Goal: Information Seeking & Learning: Learn about a topic

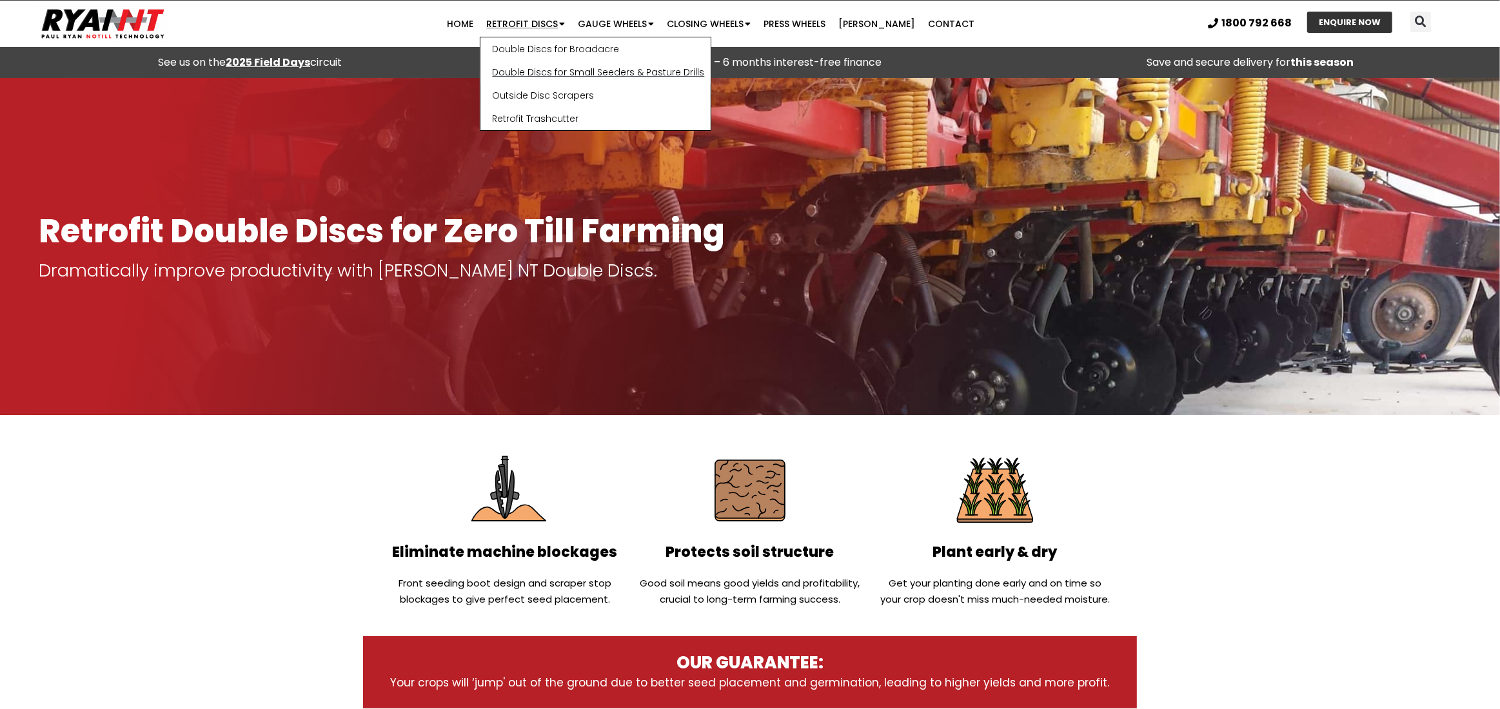
click at [568, 74] on link "Double Discs for Small Seeders & Pasture Drills" at bounding box center [595, 72] width 230 height 23
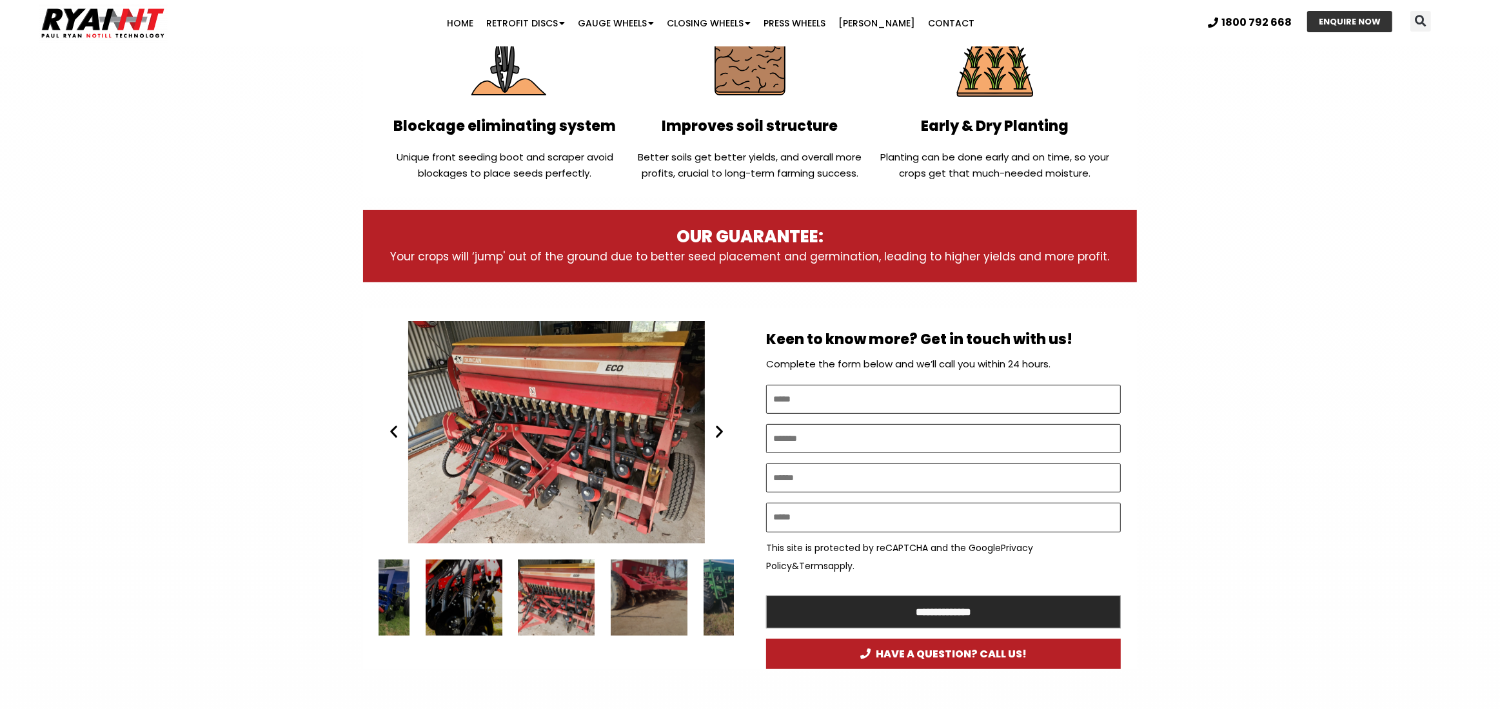
scroll to position [451, 0]
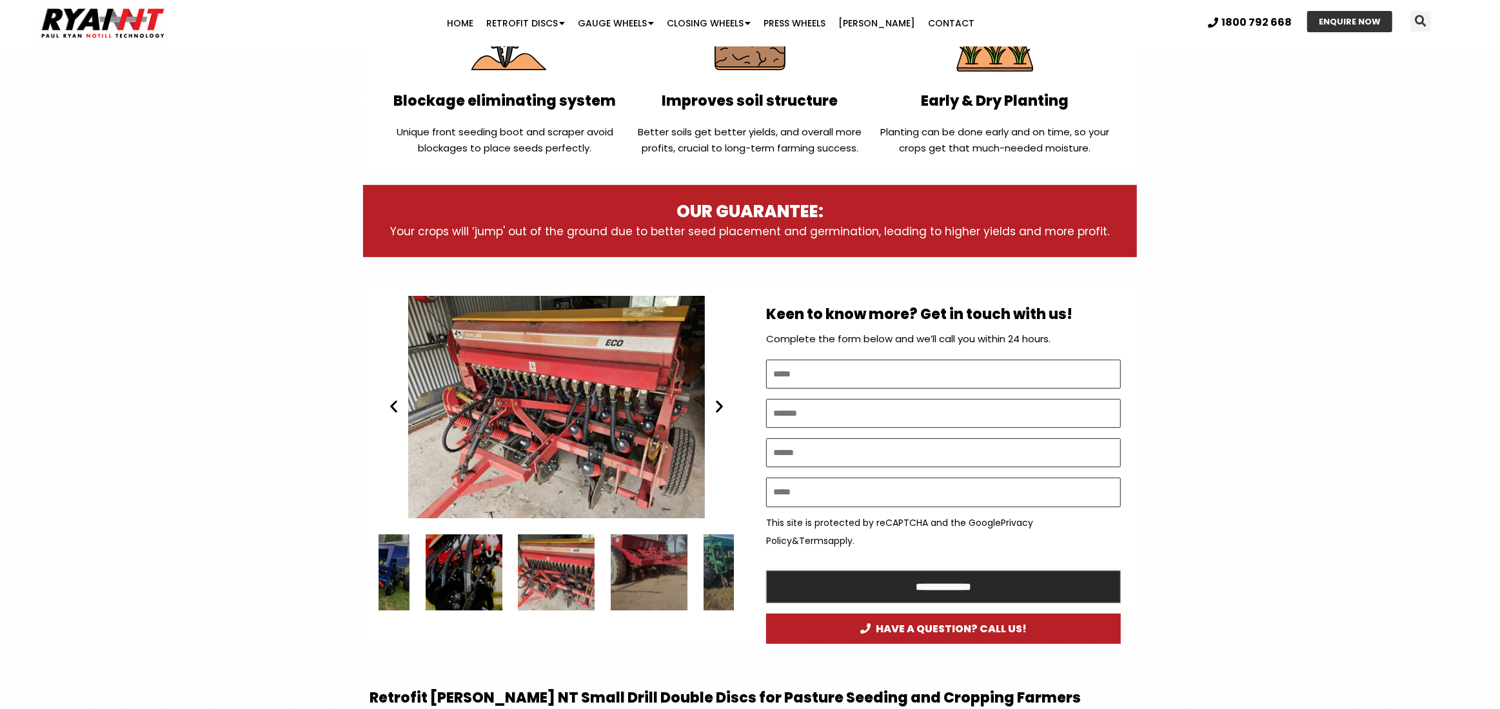
click at [462, 576] on div "7 / 15" at bounding box center [464, 573] width 77 height 77
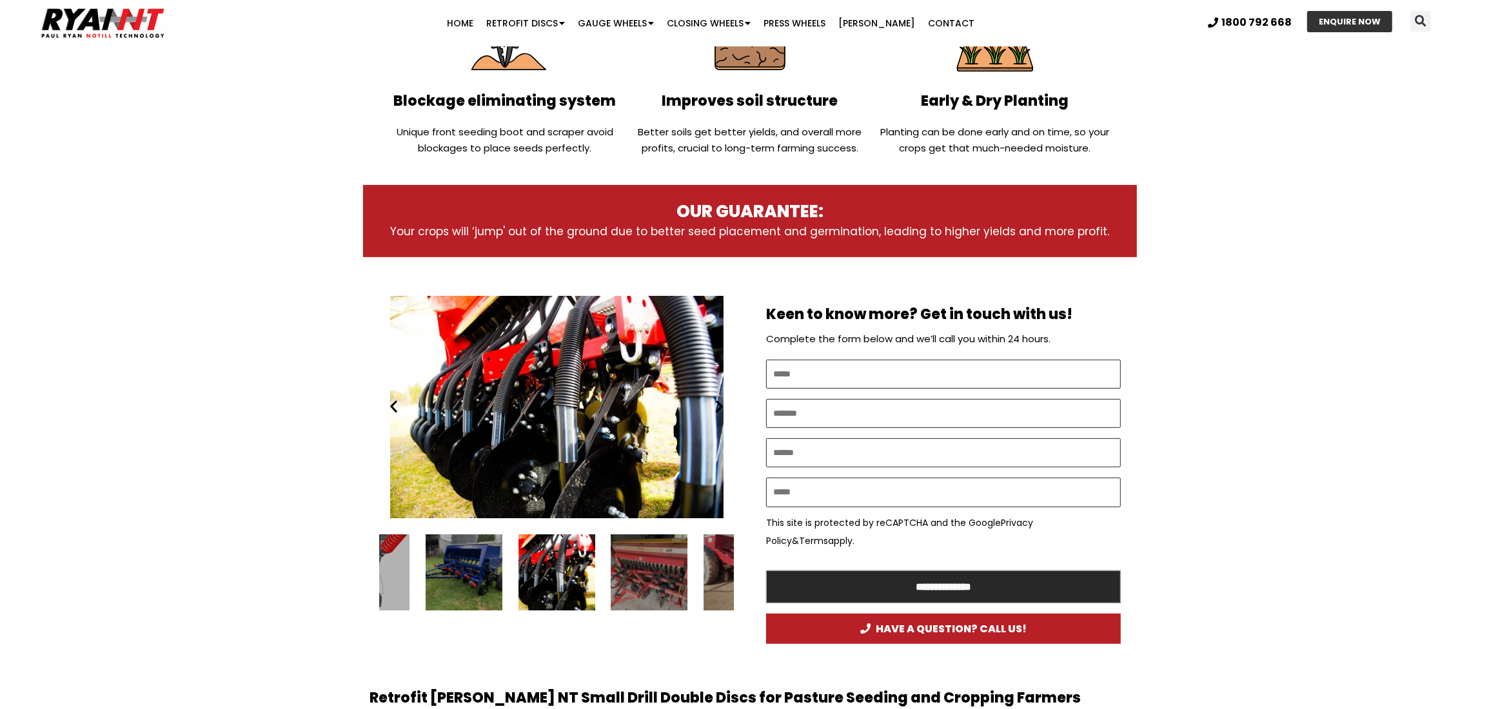
click at [473, 584] on div "6 / 15" at bounding box center [464, 573] width 77 height 77
click at [396, 409] on icon "Previous slide" at bounding box center [394, 407] width 16 height 16
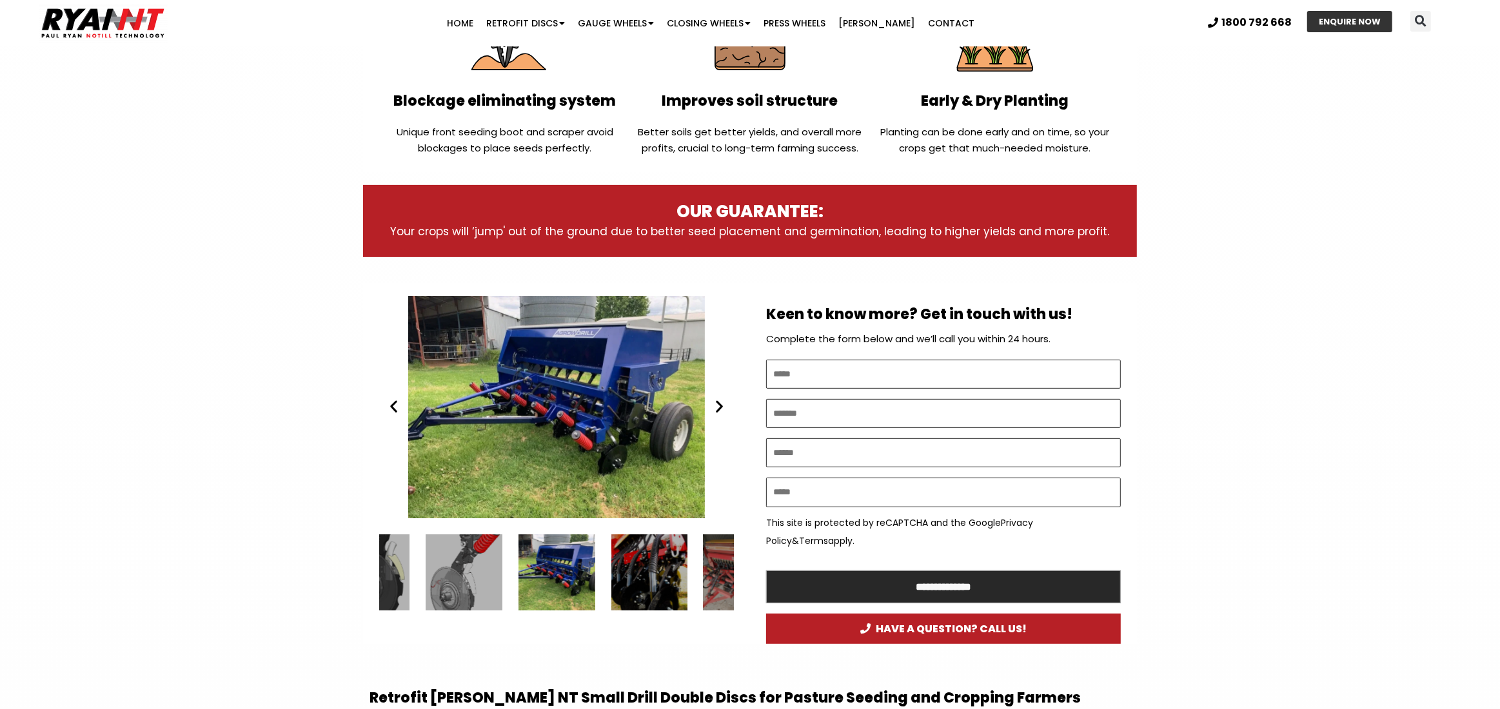
click at [725, 565] on div "8 / 15" at bounding box center [742, 573] width 77 height 77
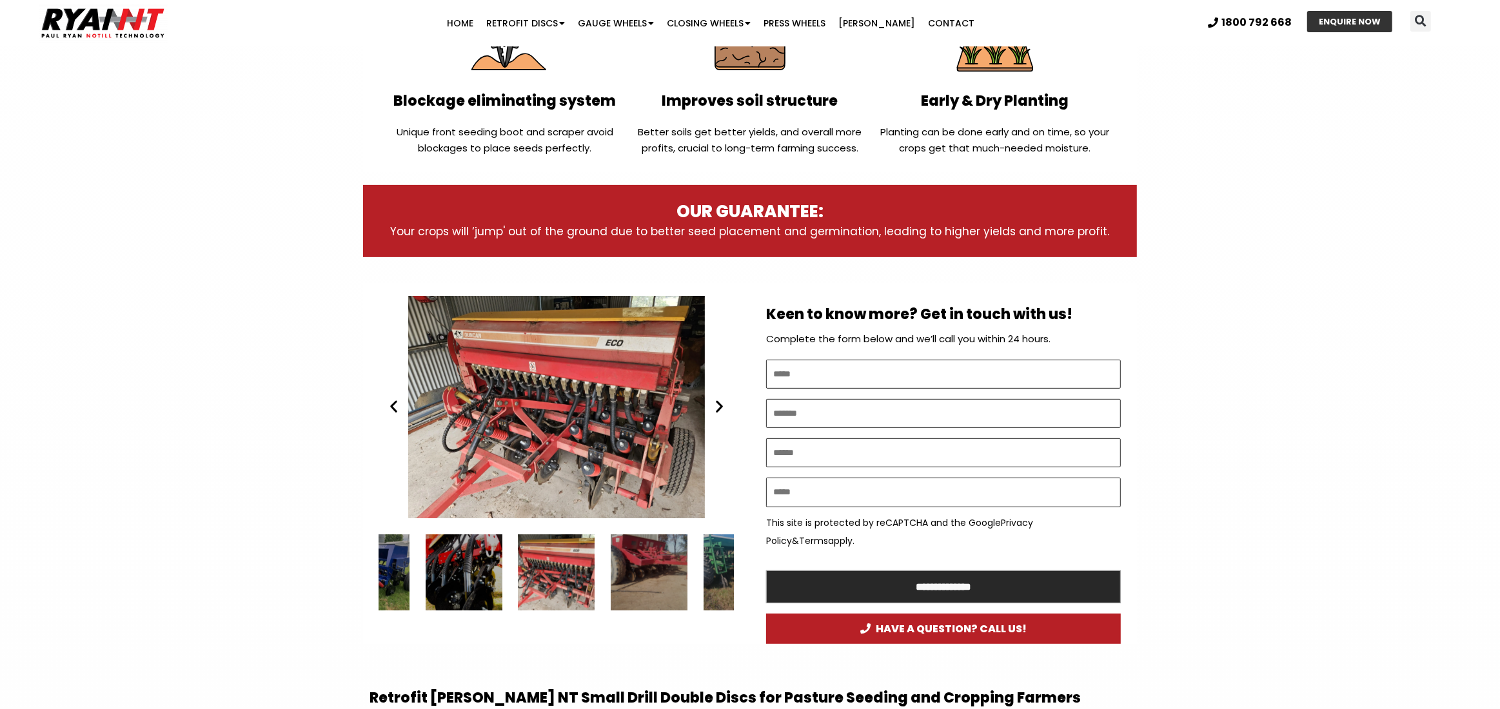
click at [721, 566] on div "10 / 15" at bounding box center [742, 573] width 77 height 77
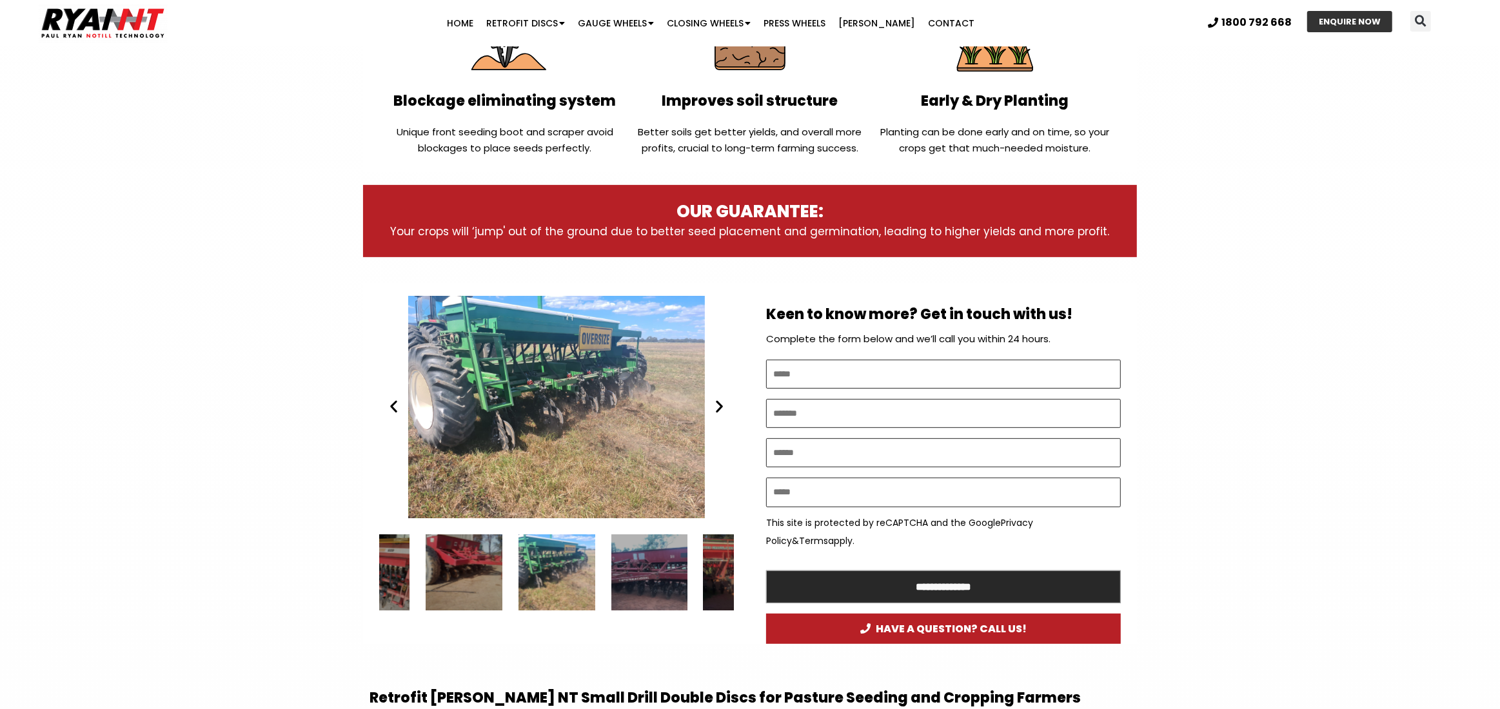
click at [454, 576] on div "9 / 15" at bounding box center [464, 573] width 77 height 77
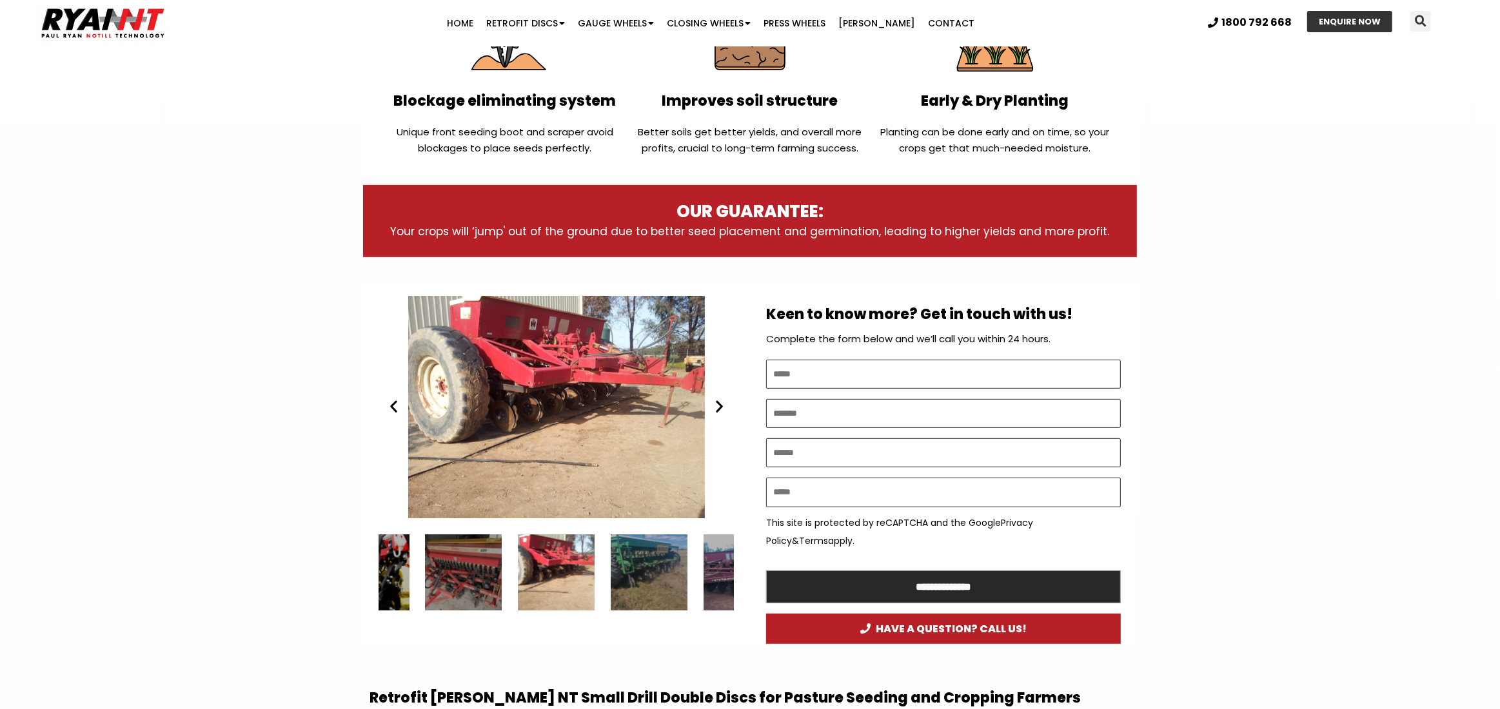
click at [677, 561] on div "10 / 15" at bounding box center [649, 573] width 77 height 77
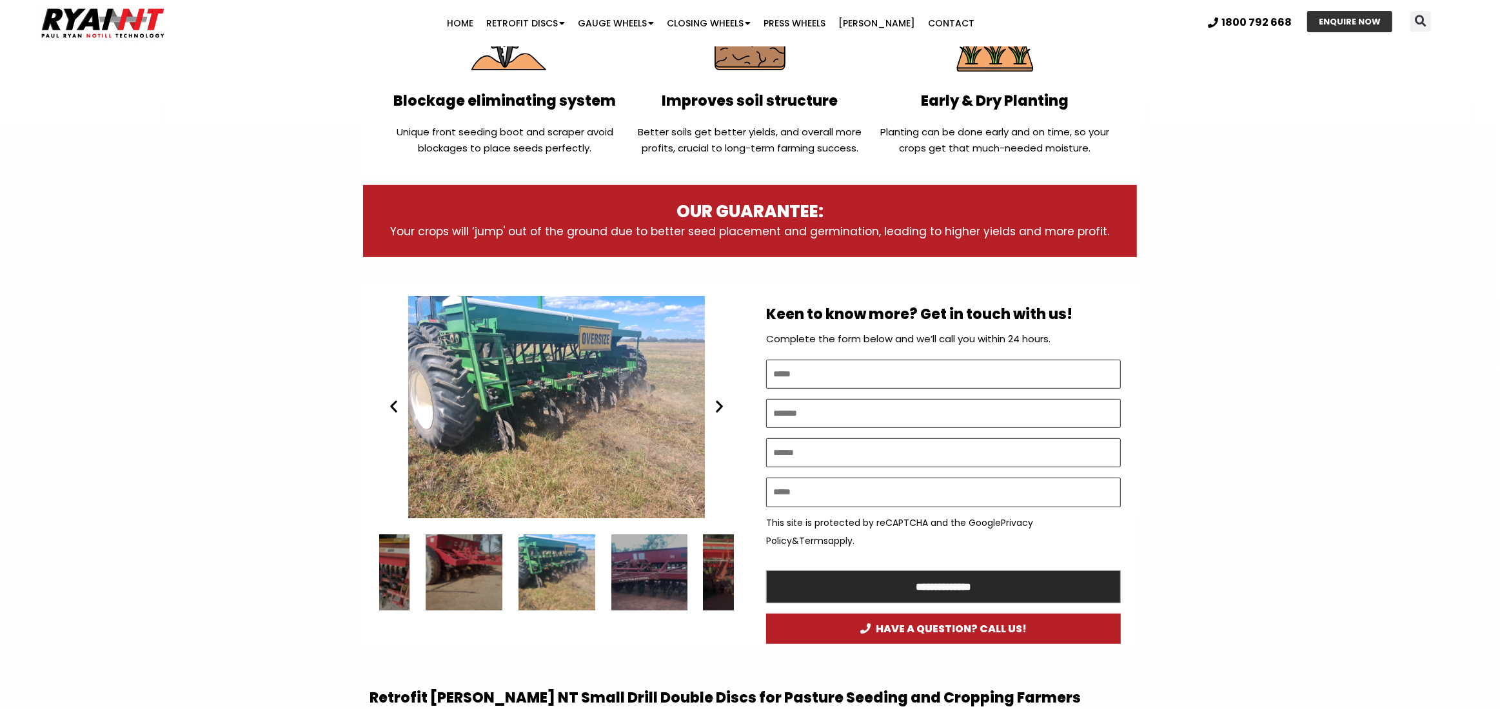
click at [640, 566] on div "11 / 15" at bounding box center [649, 573] width 77 height 77
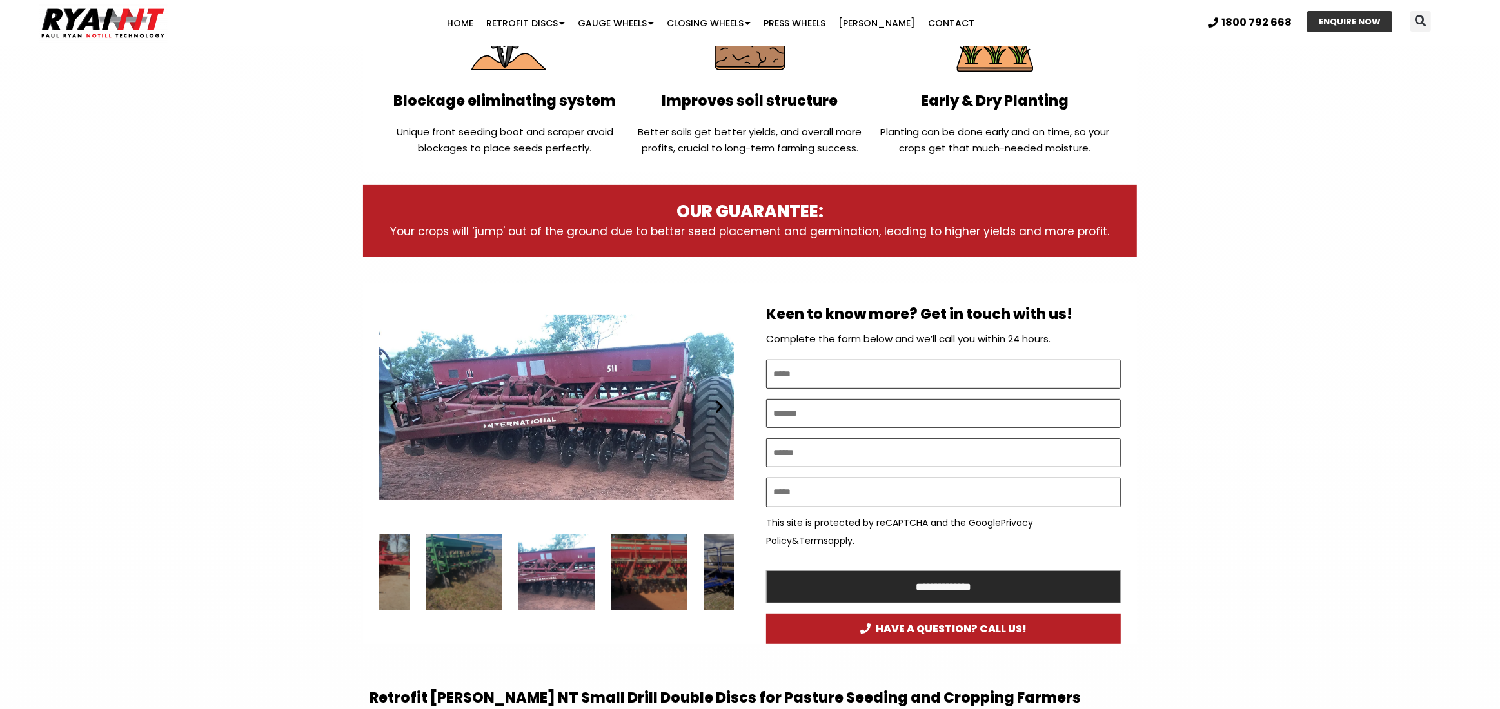
click at [640, 566] on div "12 / 15" at bounding box center [649, 573] width 77 height 77
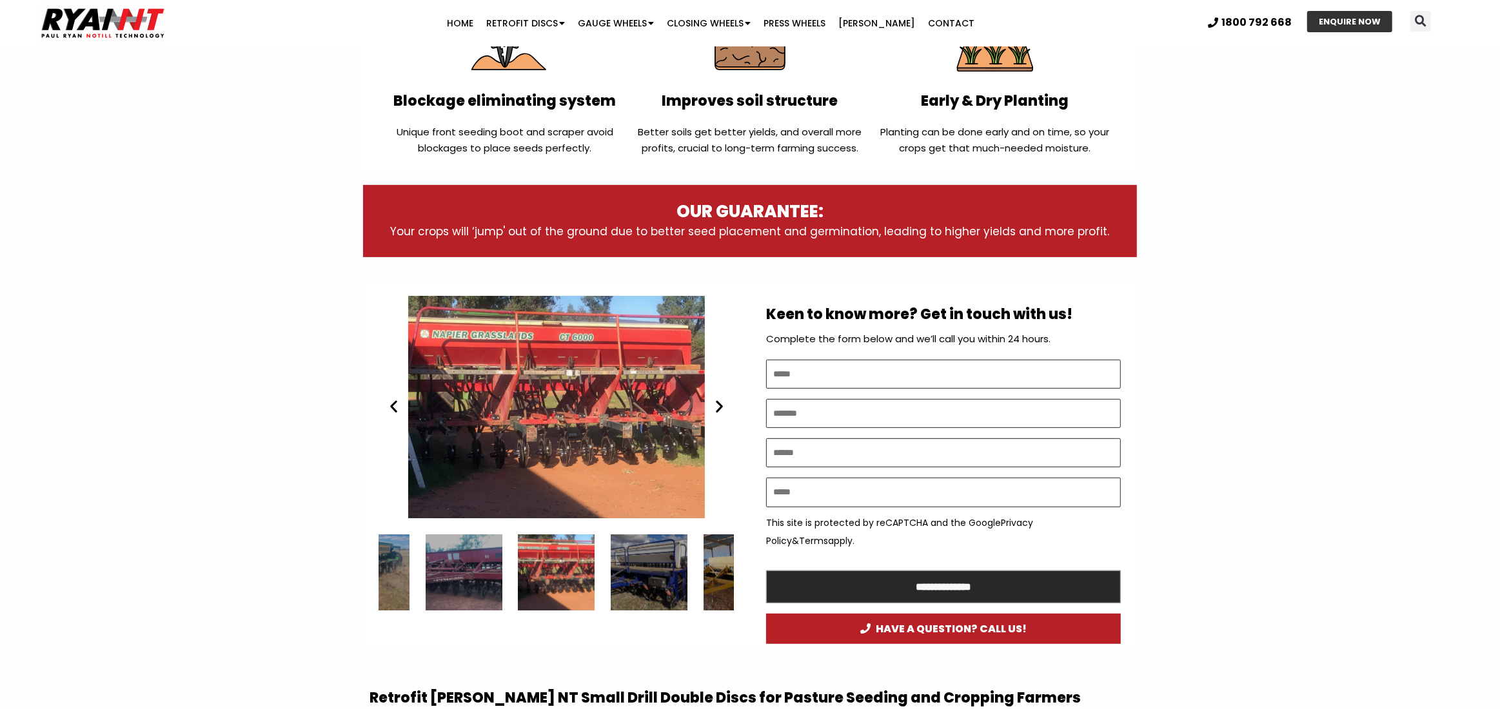
click at [640, 566] on div "13 / 15" at bounding box center [649, 573] width 77 height 77
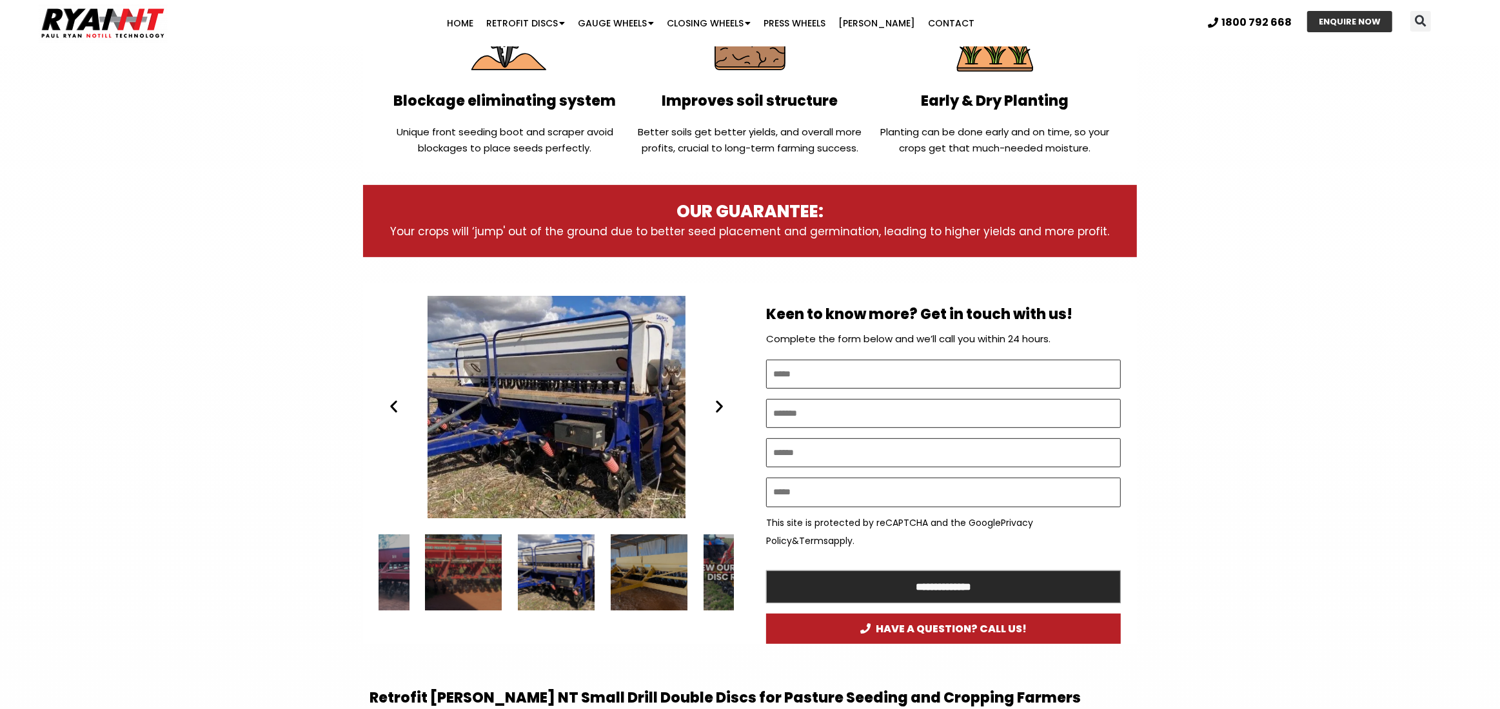
click at [640, 571] on div "14 / 15" at bounding box center [649, 573] width 77 height 77
